Goal: Navigation & Orientation: Understand site structure

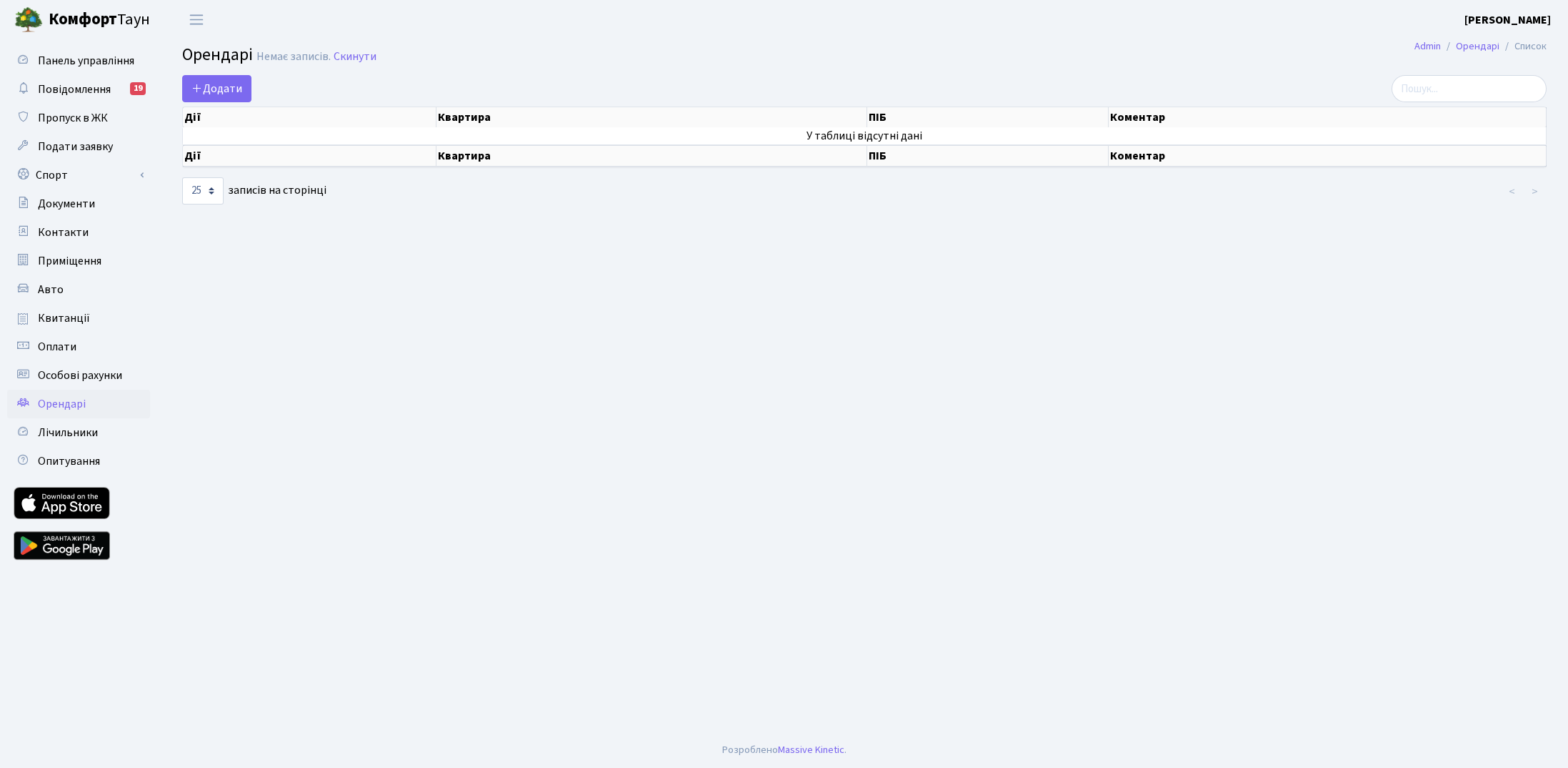
select select "25"
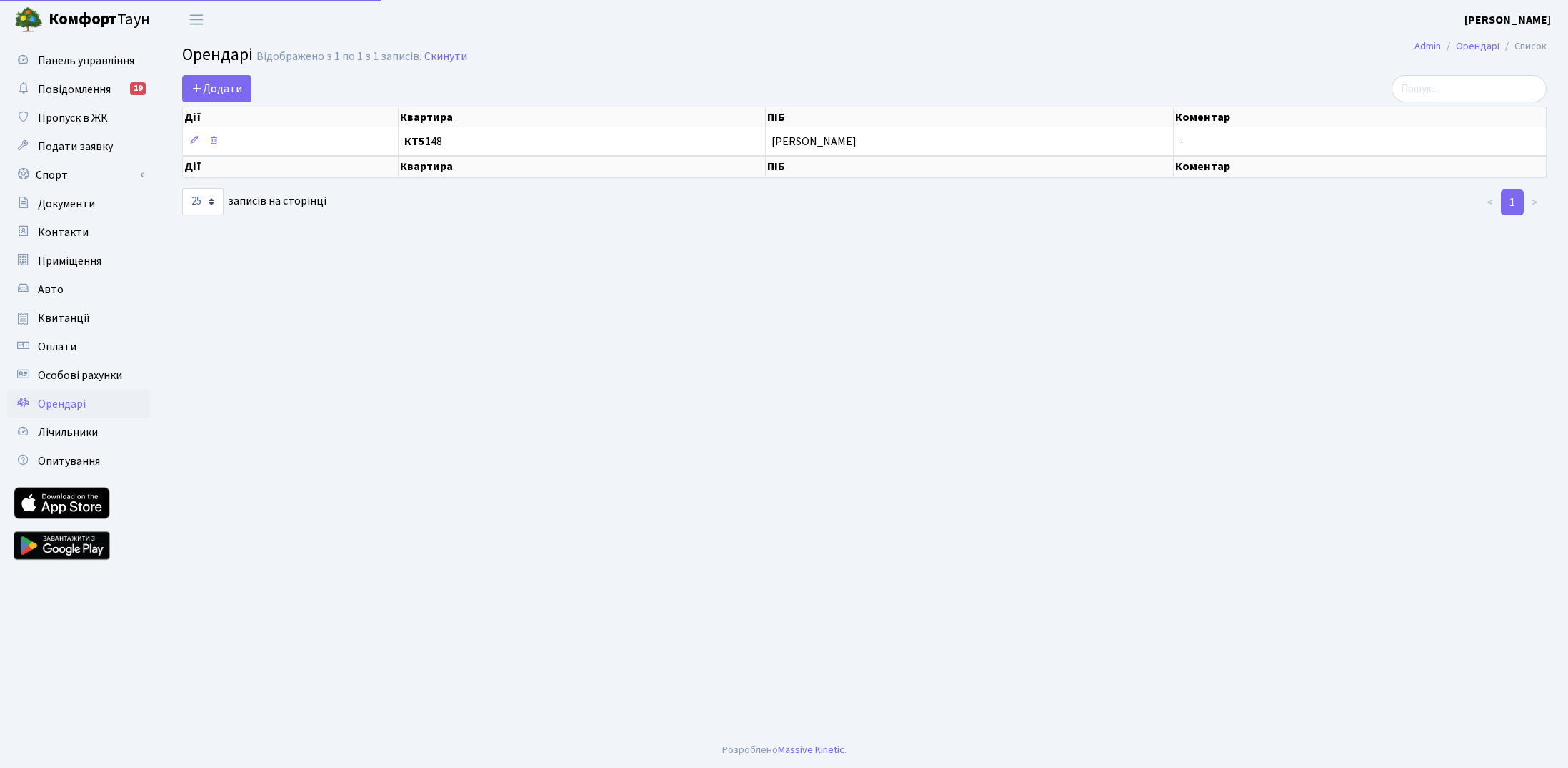
select select "25"
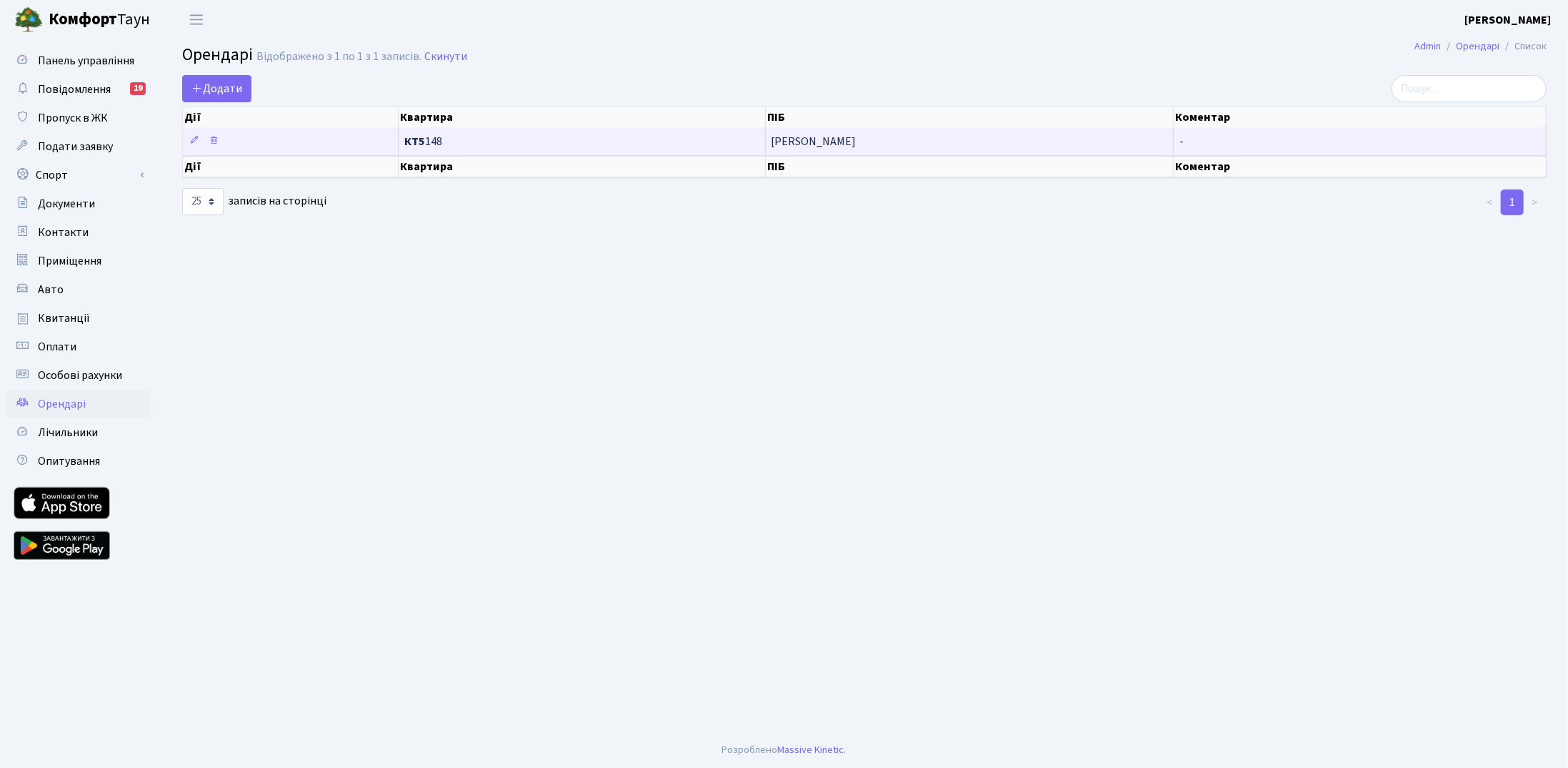
click at [646, 147] on td "КТ5 148" at bounding box center [582, 141] width 366 height 28
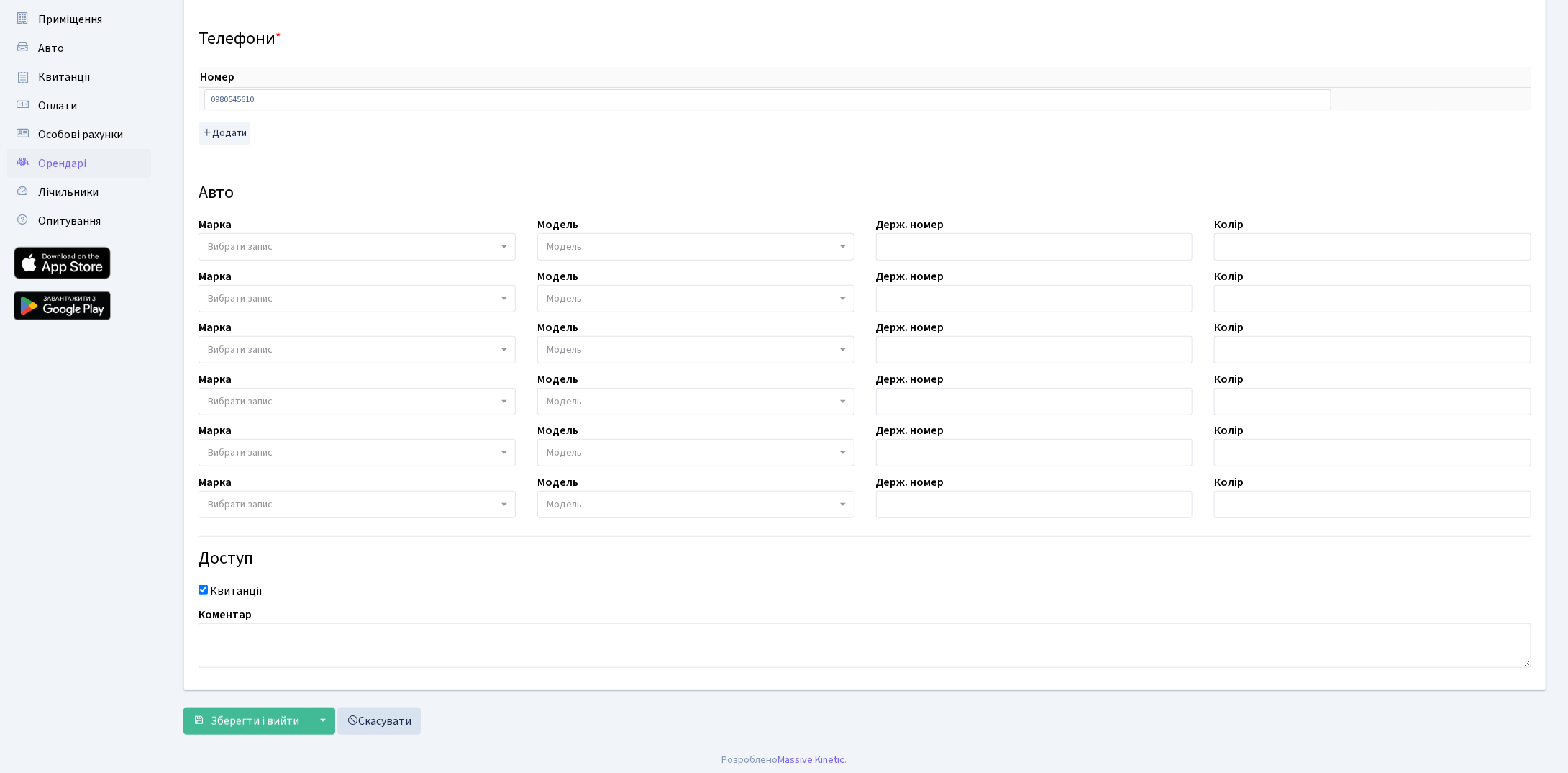
scroll to position [244, 0]
click at [323, 714] on button "▼" at bounding box center [321, 720] width 27 height 27
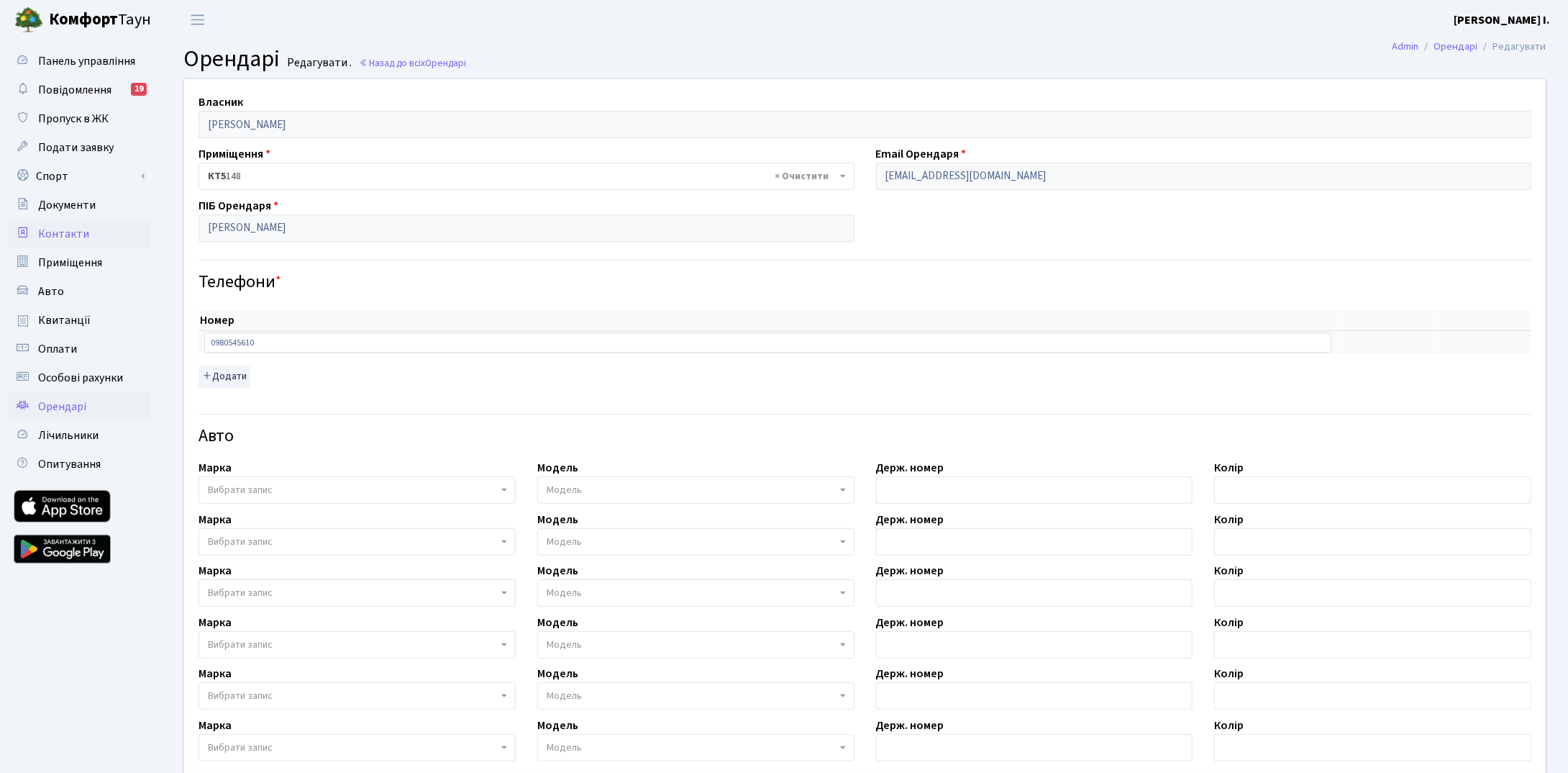
click at [101, 236] on link "Контакти" at bounding box center [79, 234] width 144 height 29
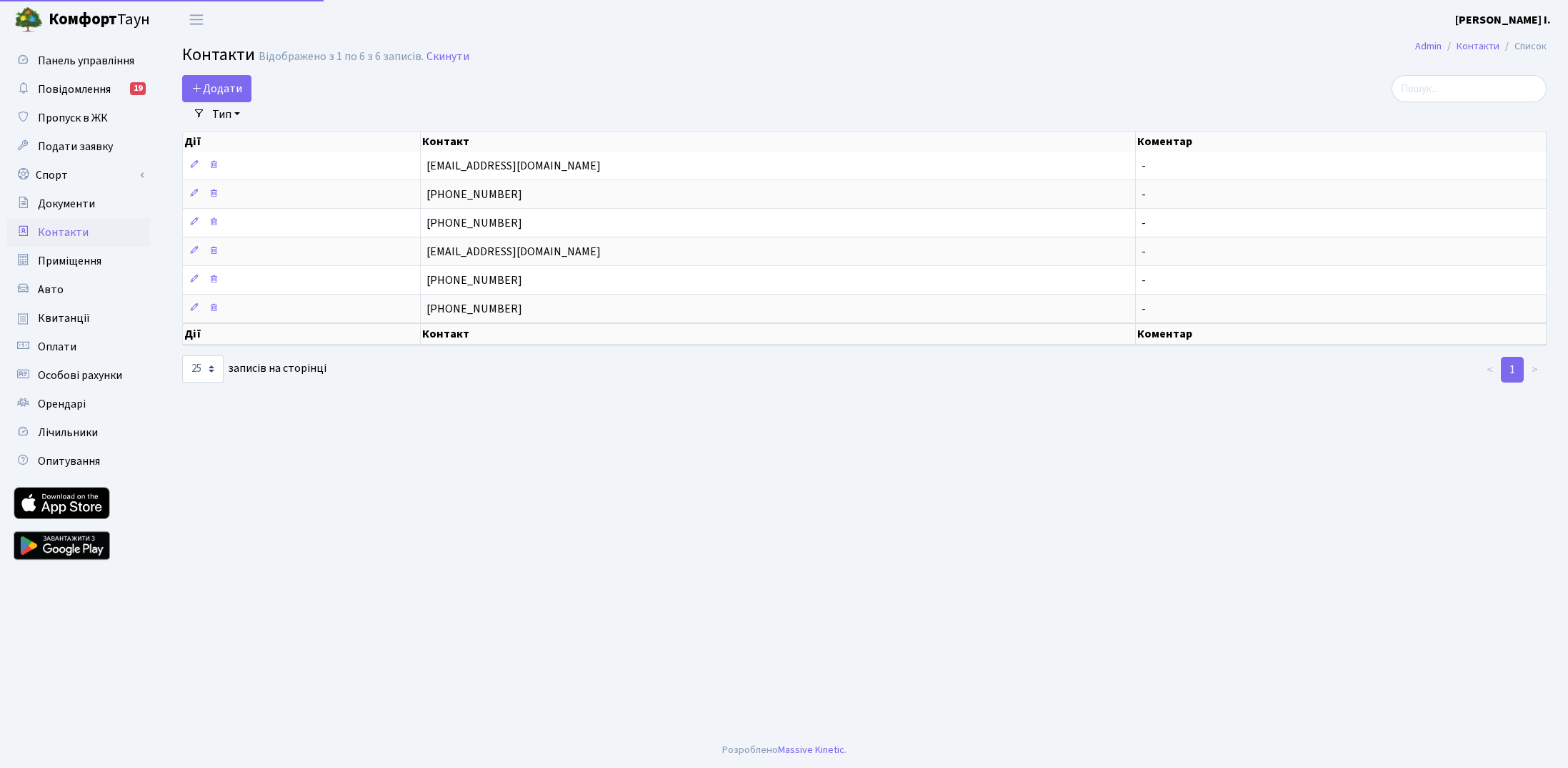
select select "25"
click at [89, 263] on span "Приміщення" at bounding box center [70, 260] width 64 height 16
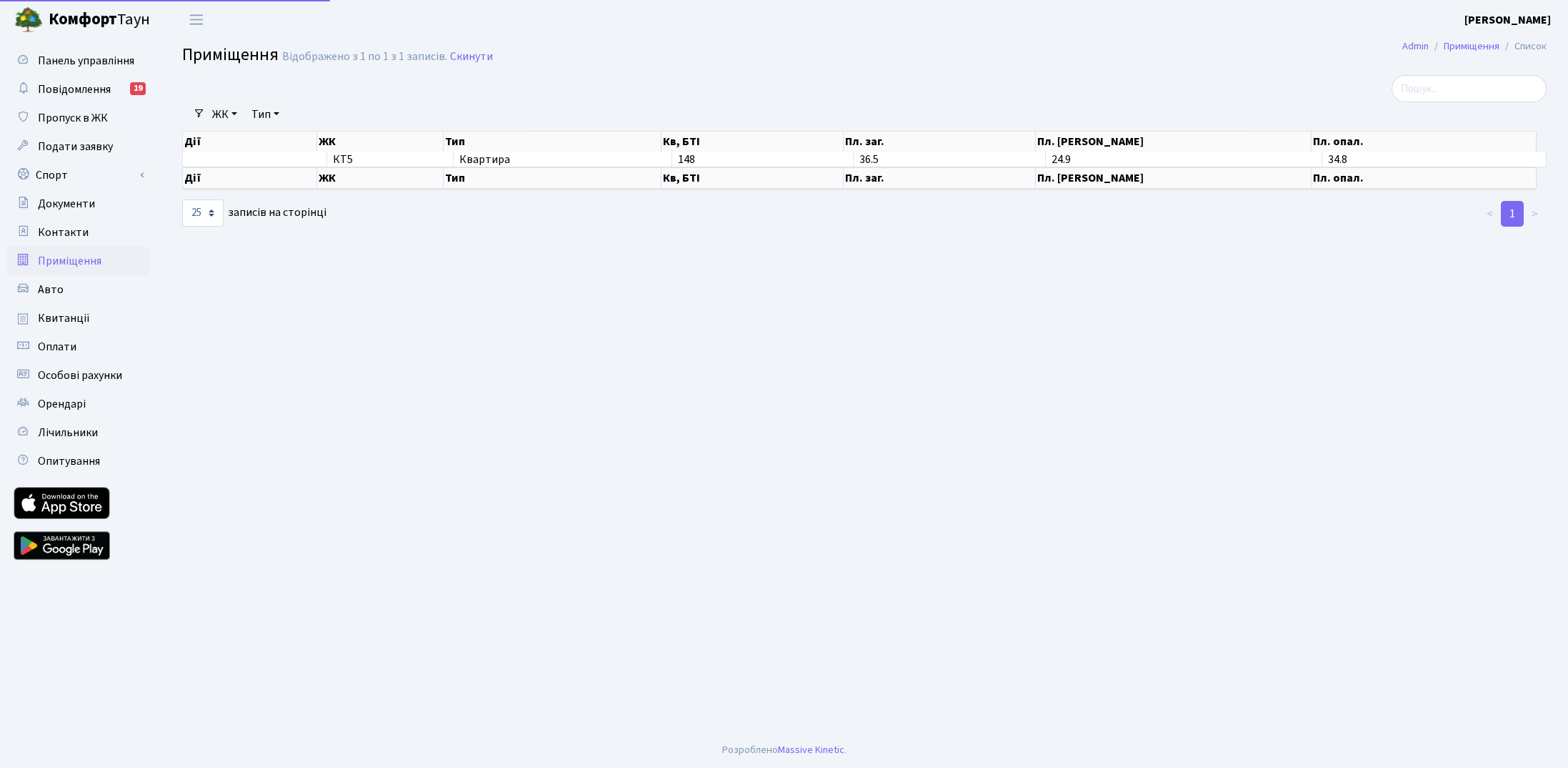
select select "25"
click at [80, 321] on span "Квитанції" at bounding box center [64, 317] width 52 height 16
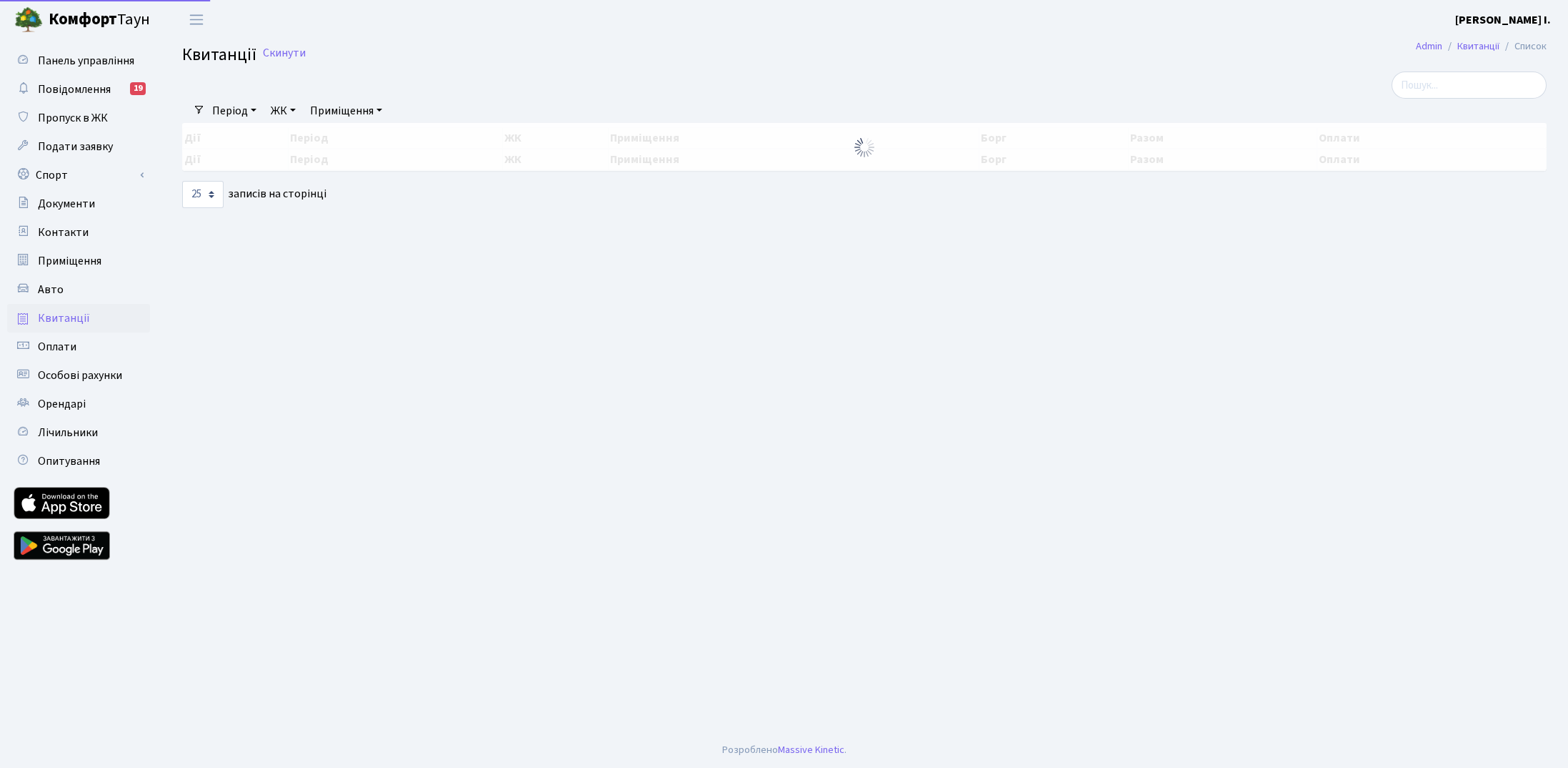
select select "25"
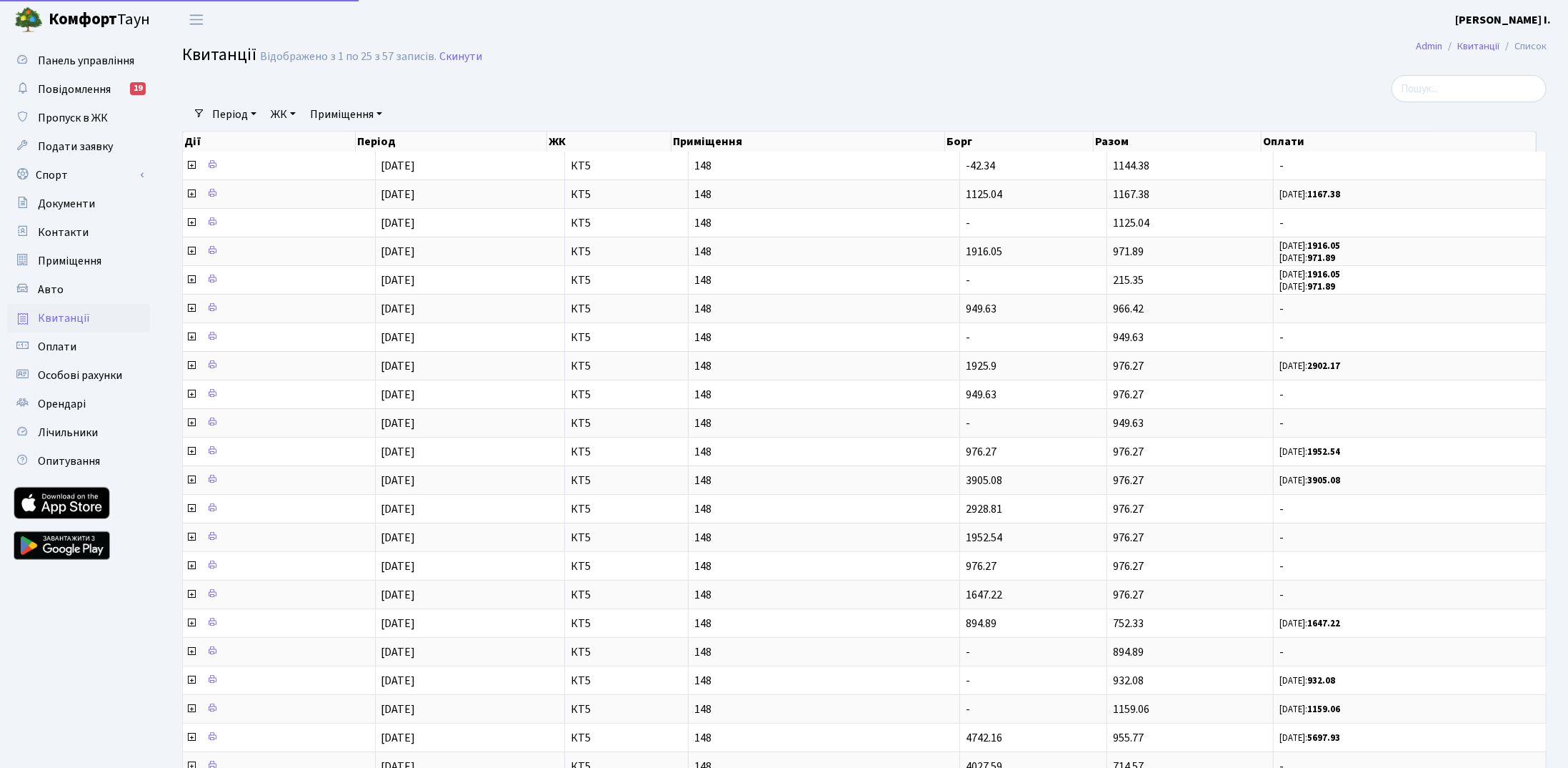
click at [80, 349] on link "Оплати" at bounding box center [78, 347] width 143 height 29
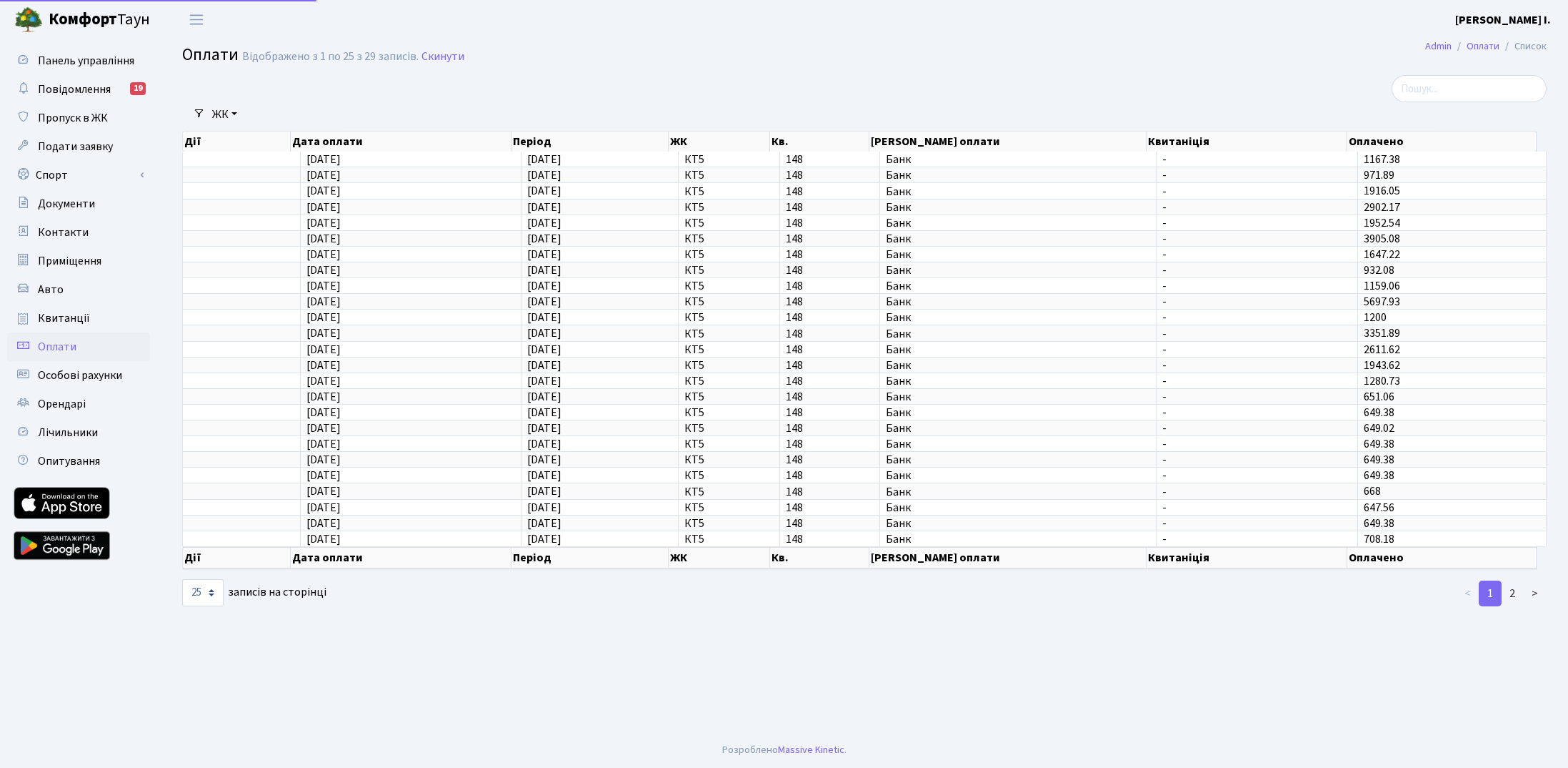
select select "25"
click at [81, 381] on span "Особові рахунки" at bounding box center [80, 375] width 84 height 16
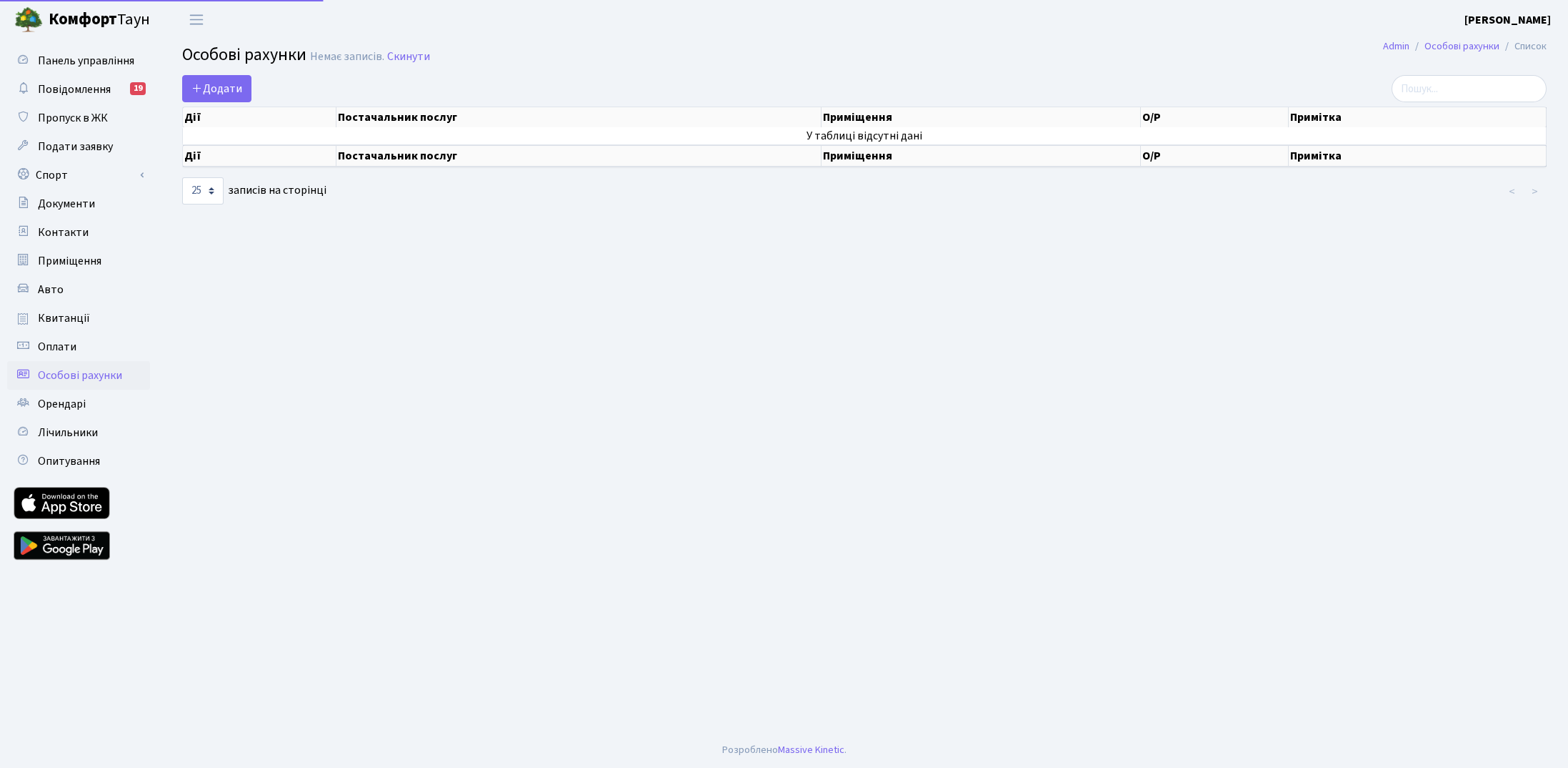
select select "25"
click at [78, 408] on span "Орендарі" at bounding box center [61, 403] width 48 height 16
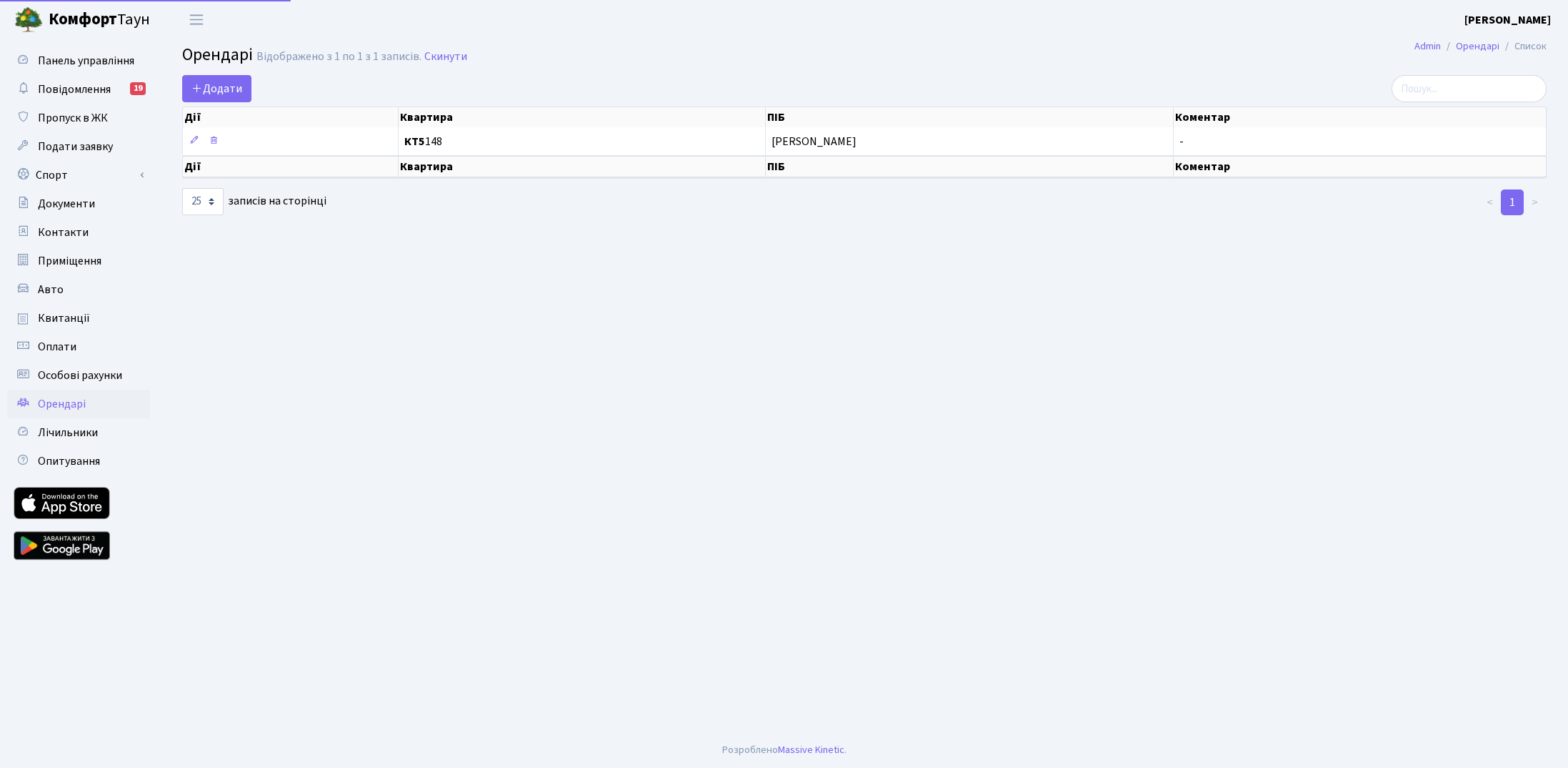
select select "25"
click at [78, 435] on span "Лічильники" at bounding box center [67, 432] width 60 height 16
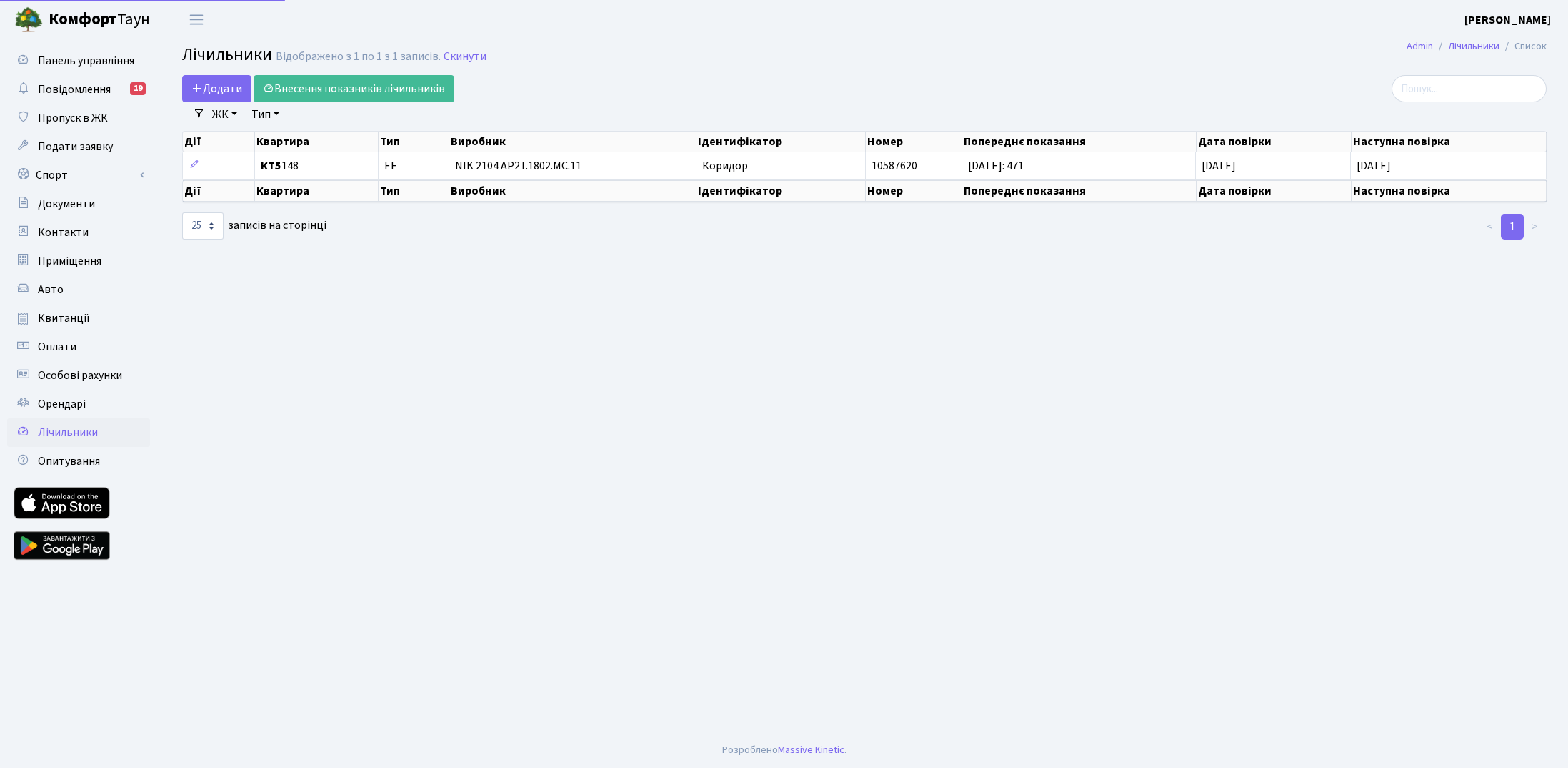
select select "25"
click at [74, 56] on span "Панель управління" at bounding box center [86, 61] width 97 height 16
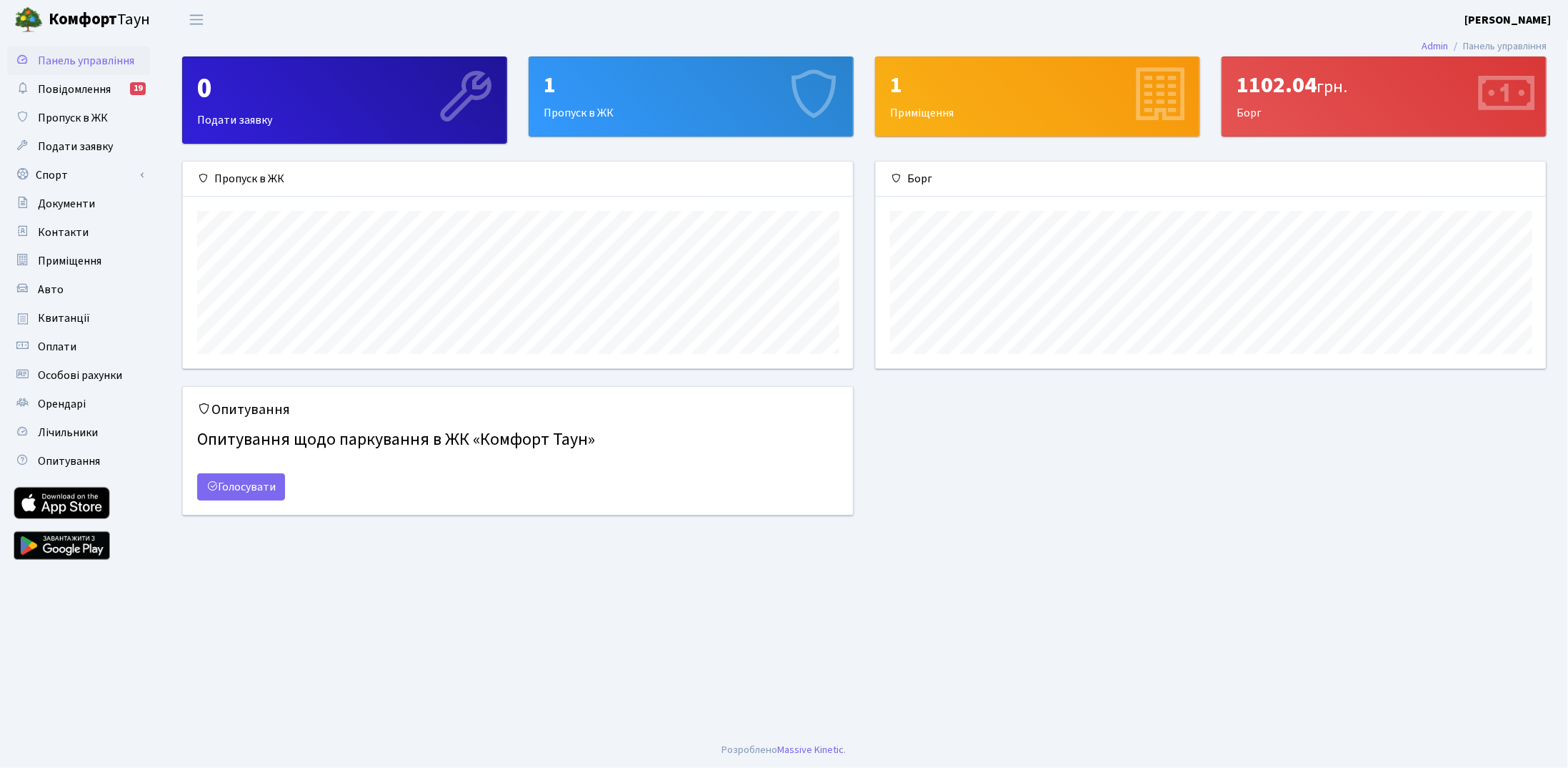
scroll to position [205, 671]
click at [200, 13] on span "Переключити навігацію" at bounding box center [196, 20] width 21 height 17
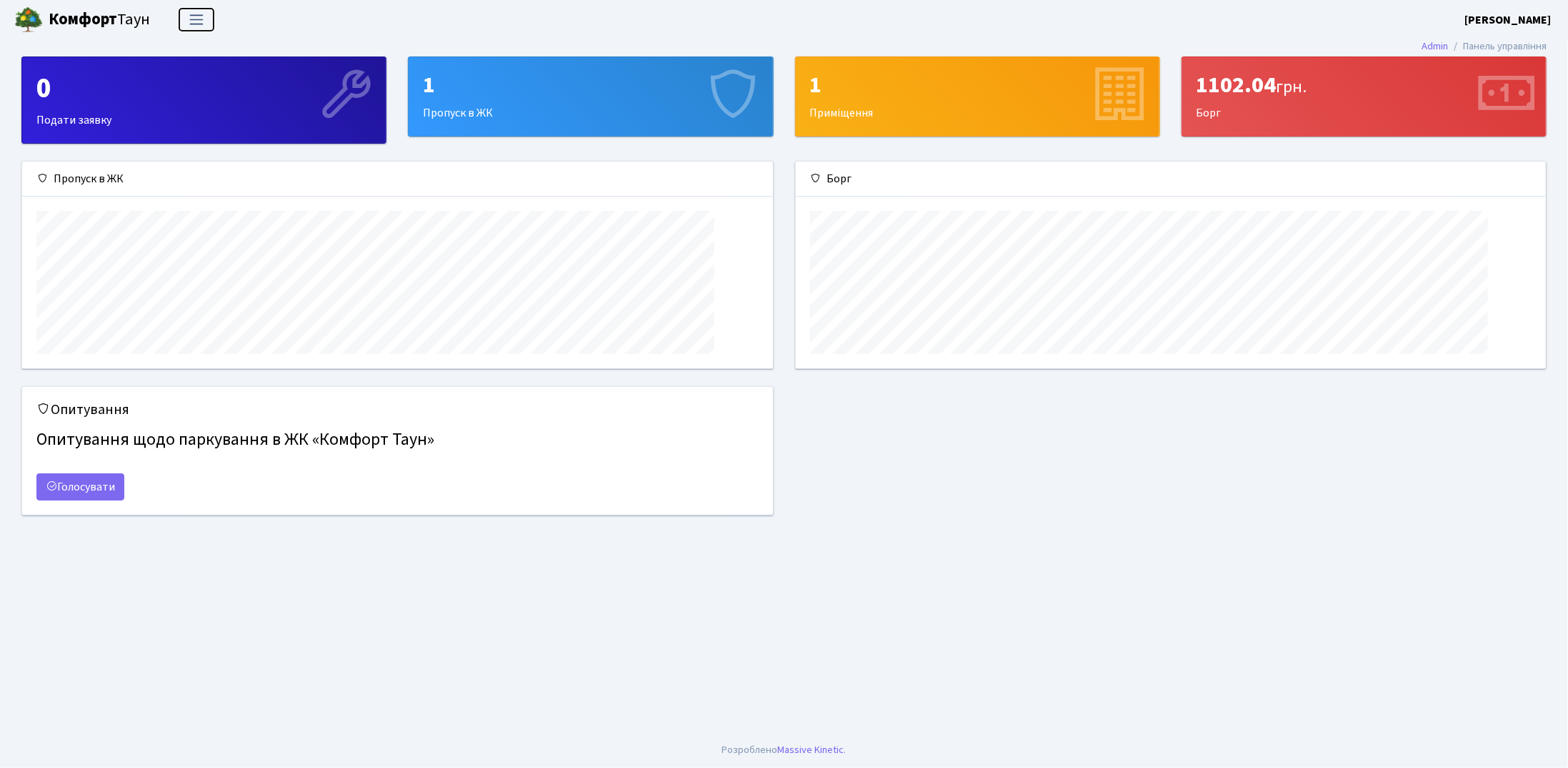
scroll to position [205, 752]
click at [200, 13] on span "Переключити навігацію" at bounding box center [196, 20] width 21 height 17
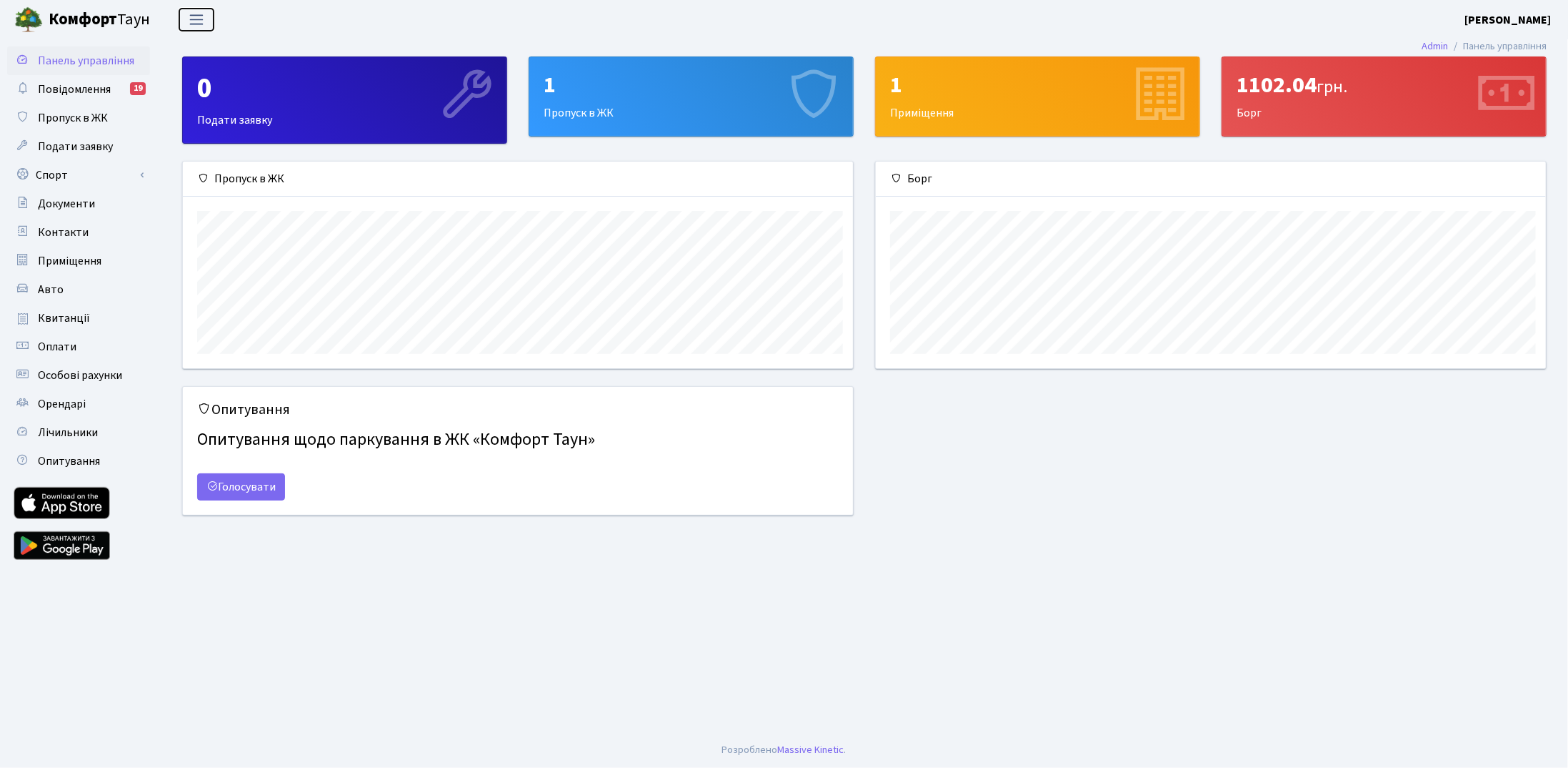
scroll to position [205, 671]
click at [1432, 46] on link "Admin" at bounding box center [1434, 46] width 26 height 15
